Goal: Task Accomplishment & Management: Use online tool/utility

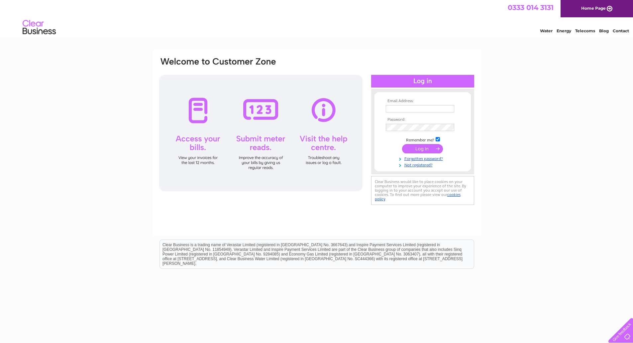
type input "[EMAIL_ADDRESS][DOMAIN_NAME]"
click at [422, 147] on input "submit" at bounding box center [422, 148] width 41 height 9
click at [560, 128] on div "Email Address: [EMAIL_ADDRESS][DOMAIN_NAME] Password: Forgotten password?" at bounding box center [316, 200] width 633 height 300
click at [419, 148] on input "submit" at bounding box center [422, 148] width 41 height 9
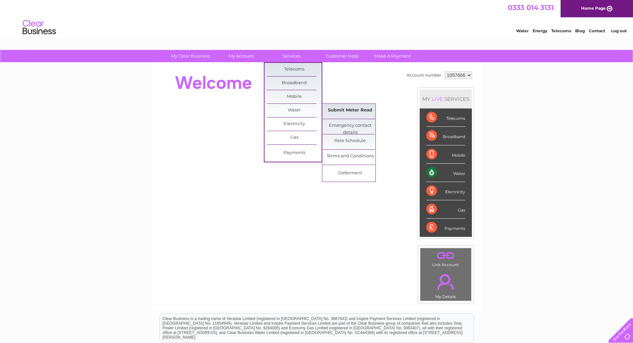
click at [348, 109] on link "Submit Meter Read" at bounding box center [350, 110] width 55 height 13
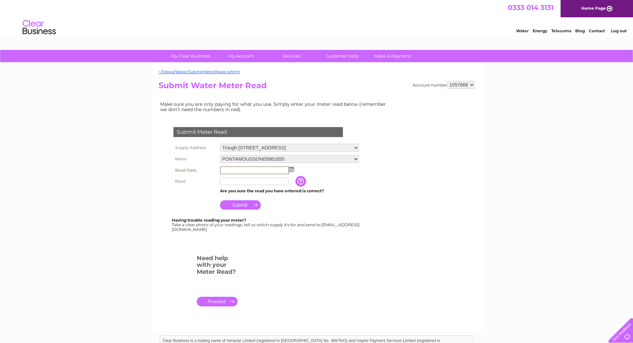
click at [221, 169] on input "text" at bounding box center [254, 170] width 69 height 8
click at [292, 170] on img at bounding box center [291, 168] width 5 height 5
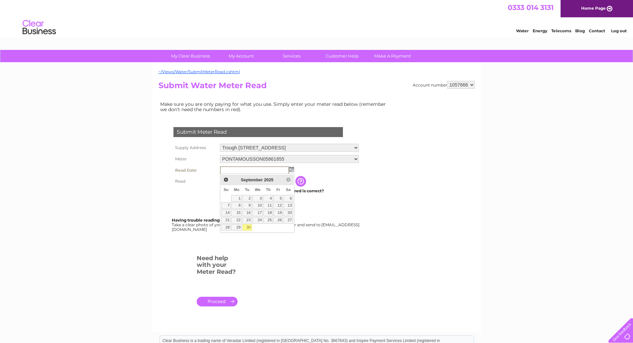
click at [247, 228] on link "30" at bounding box center [247, 227] width 9 height 7
type input "2025/09/30"
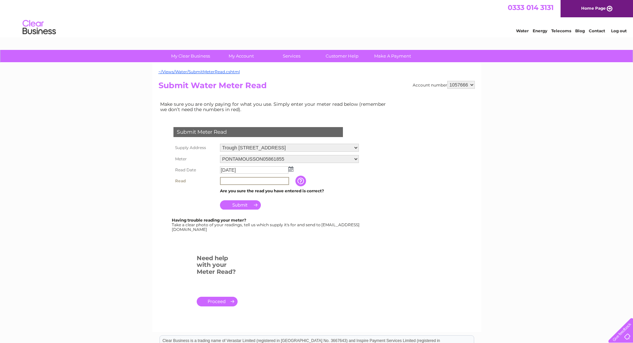
click at [223, 179] on input "text" at bounding box center [254, 181] width 69 height 8
type input "2015"
click at [242, 205] on input "Submit" at bounding box center [240, 203] width 41 height 9
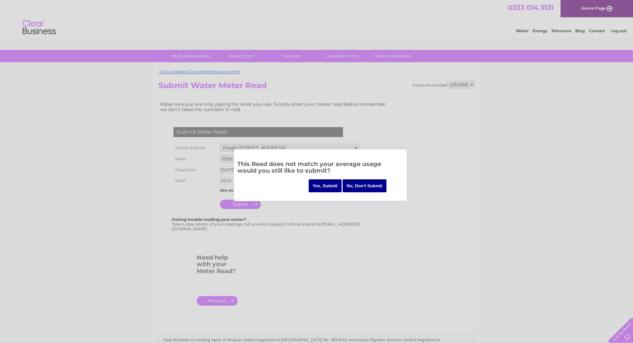
click at [327, 186] on input "Yes, Submit" at bounding box center [325, 185] width 33 height 13
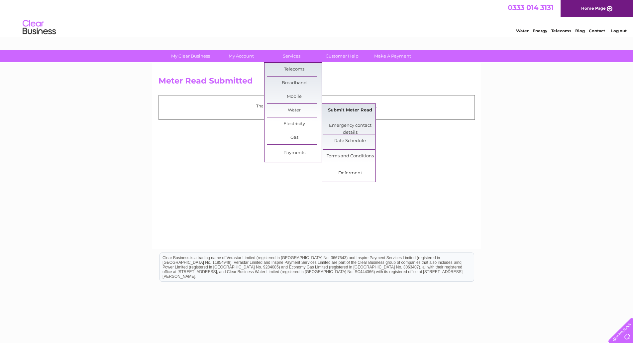
click at [342, 109] on link "Submit Meter Read" at bounding box center [350, 110] width 55 height 13
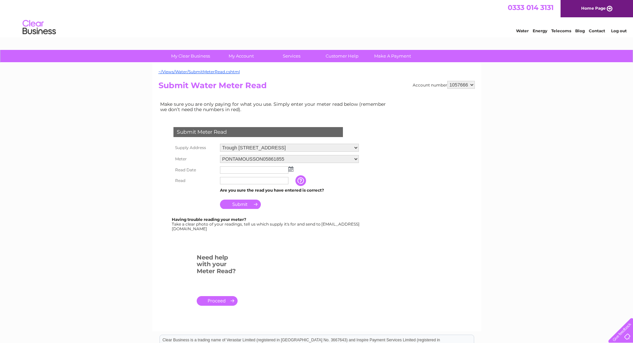
click at [357, 147] on select "Trough White Cliffe Farm, Parwich , Ashbourne , DE6 1QF Farm & Cattle Troughs, …" at bounding box center [289, 148] width 139 height 8
select select "556024"
click at [220, 144] on select "Trough White Cliffe Farm, Parwich , Ashbourne , DE6 1QF Farm & Cattle Troughs, …" at bounding box center [289, 148] width 139 height 9
click at [291, 169] on img at bounding box center [290, 168] width 5 height 5
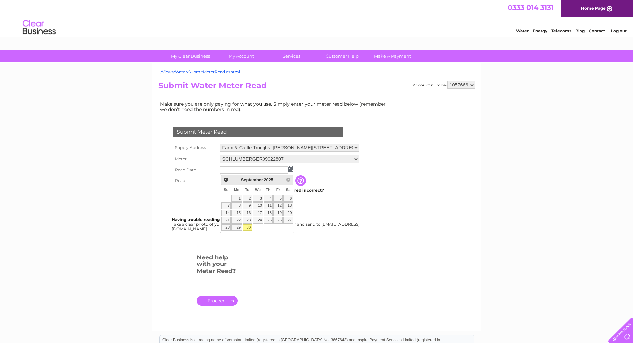
click at [248, 227] on link "30" at bounding box center [247, 227] width 9 height 7
type input "2025/09/30"
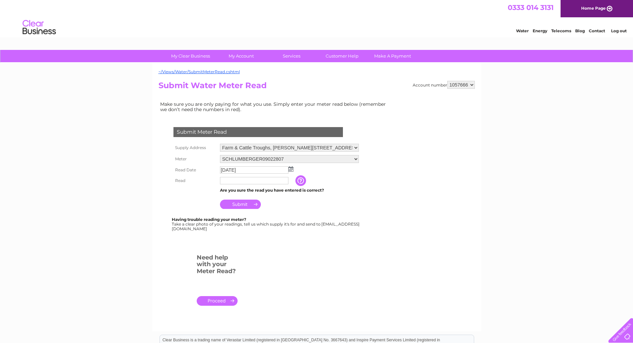
click at [222, 181] on input "text" at bounding box center [254, 180] width 68 height 7
type input "13693"
click at [239, 205] on input "Submit" at bounding box center [240, 204] width 41 height 9
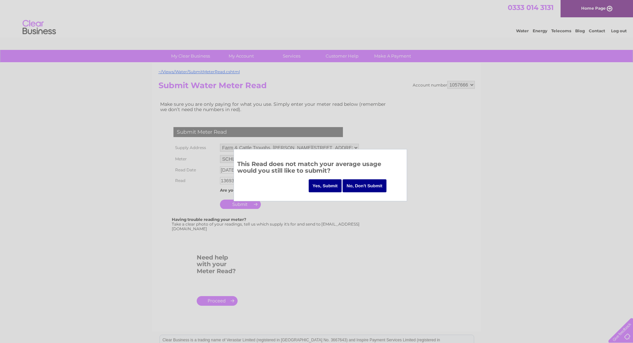
click at [312, 184] on input "Yes, Submit" at bounding box center [325, 185] width 33 height 13
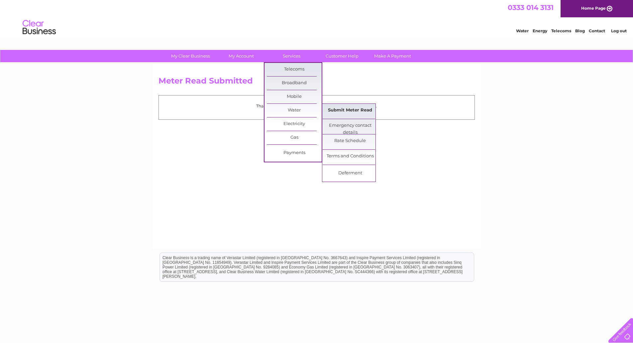
click at [334, 108] on link "Submit Meter Read" at bounding box center [350, 110] width 55 height 13
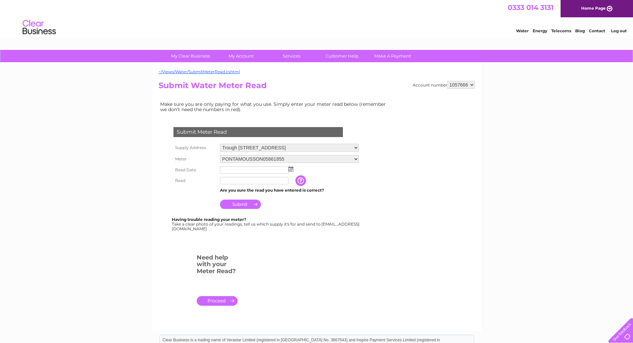
click at [356, 148] on select "Trough [STREET_ADDRESS][GEOGRAPHIC_DATA] & [GEOGRAPHIC_DATA], [PERSON_NAME][GEO…" at bounding box center [289, 148] width 139 height 8
select select "556026"
click at [220, 144] on select "Trough White Cliffe Farm, Parwich , Ashbourne , DE6 1QF Farm & Cattle Troughs, …" at bounding box center [289, 148] width 139 height 9
click at [291, 169] on img at bounding box center [290, 168] width 5 height 5
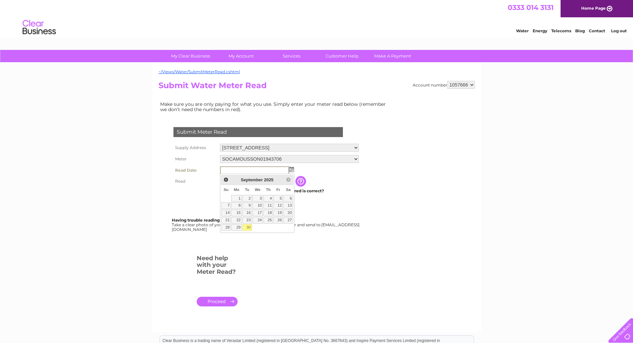
click at [249, 227] on link "30" at bounding box center [247, 227] width 9 height 7
type input "[DATE]"
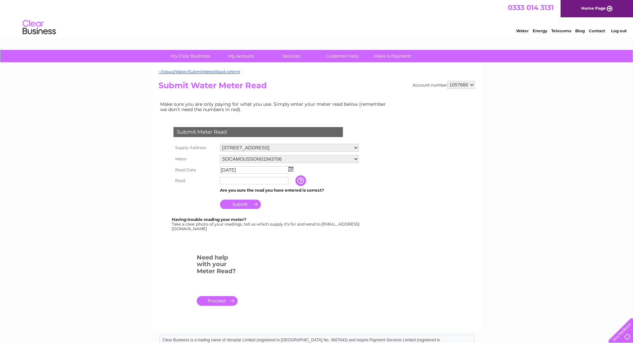
click at [224, 177] on input "text" at bounding box center [254, 180] width 68 height 7
type input "489"
click at [237, 204] on input "Submit" at bounding box center [240, 203] width 41 height 9
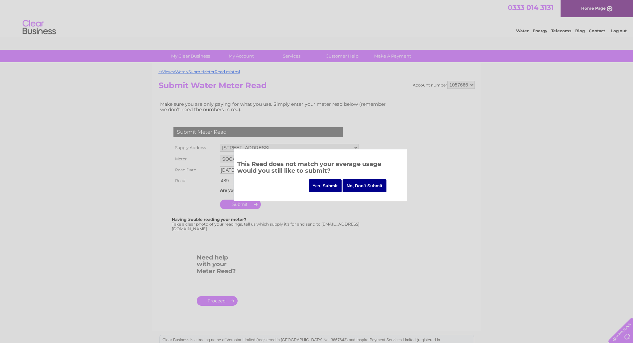
click at [324, 184] on input "Yes, Submit" at bounding box center [325, 185] width 33 height 13
